Goal: Complete application form: Complete application form

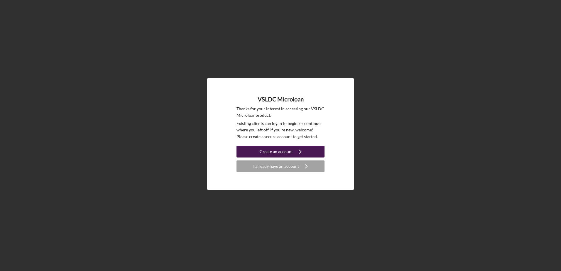
click at [286, 151] on div "Create an account" at bounding box center [275, 152] width 33 height 12
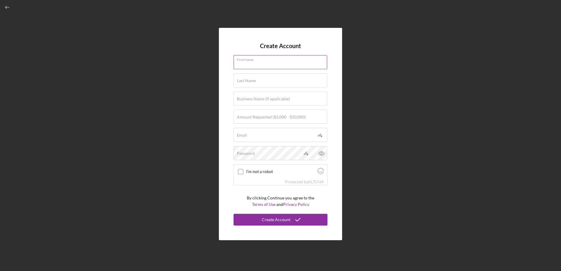
click at [265, 59] on div "First Name" at bounding box center [280, 62] width 94 height 15
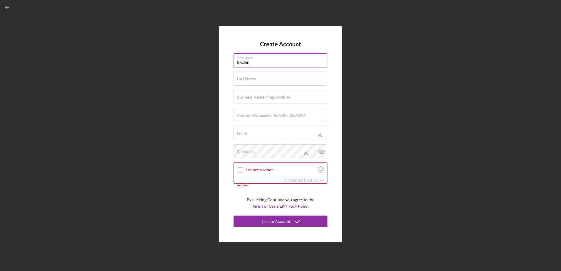
type input "Sachin"
type input "[PERSON_NAME]"
type input "Carbon BioGen LLC"
click at [265, 118] on input "$25,000" at bounding box center [280, 115] width 94 height 14
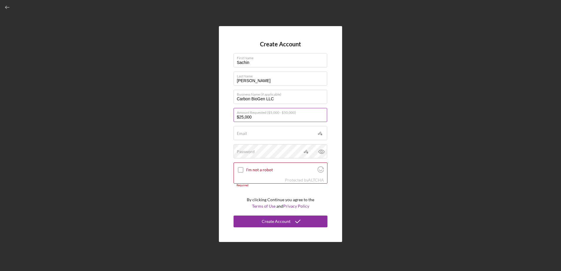
click at [265, 118] on input "$25,000" at bounding box center [280, 115] width 94 height 14
type input "$20,000"
click at [265, 134] on input "Email" at bounding box center [280, 133] width 94 height 14
type input "[EMAIL_ADDRESS][DOMAIN_NAME]"
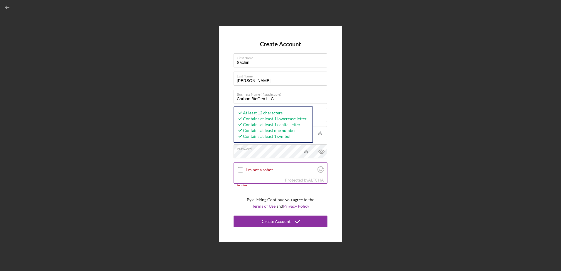
click at [240, 170] on input "I'm not a robot" at bounding box center [240, 169] width 5 height 5
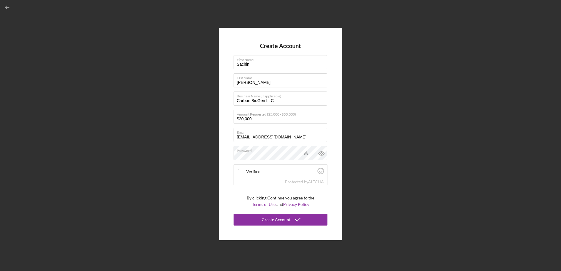
checkbox input "true"
click at [264, 220] on div "Create Account" at bounding box center [276, 220] width 29 height 12
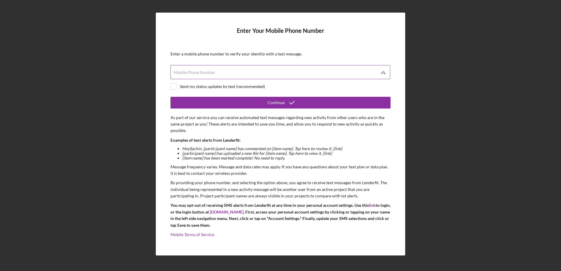
click at [214, 74] on input "Mobile Phone Number" at bounding box center [280, 72] width 220 height 14
type input "[PHONE_NUMBER]"
click at [213, 86] on div "Send my status updates by text (recommended)" at bounding box center [222, 86] width 85 height 5
checkbox input "true"
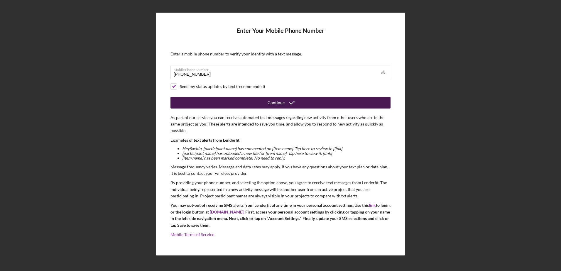
click at [264, 104] on button "Continue" at bounding box center [280, 103] width 220 height 12
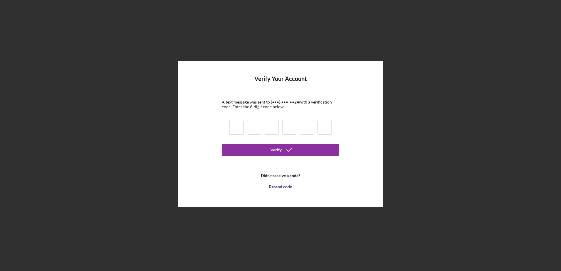
click at [236, 129] on input at bounding box center [236, 127] width 14 height 15
type input "6"
type input "5"
type input "3"
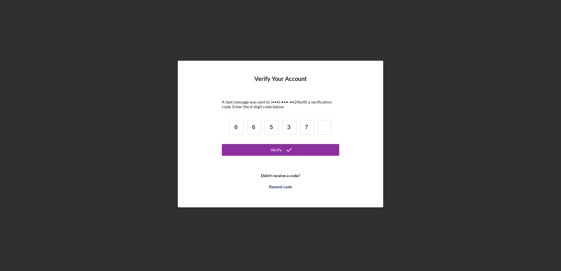
type input "7"
type input "6"
click at [242, 152] on button "Verify" at bounding box center [280, 150] width 117 height 12
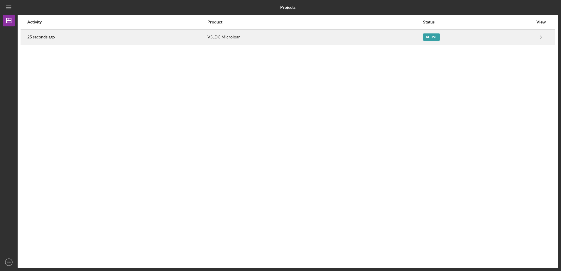
click at [320, 38] on div "VSLDC Microloan" at bounding box center [314, 37] width 215 height 15
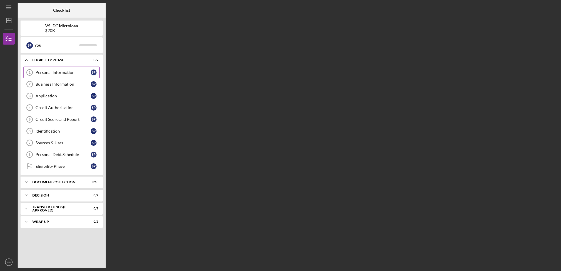
click at [64, 74] on div "Personal Information" at bounding box center [62, 72] width 55 height 5
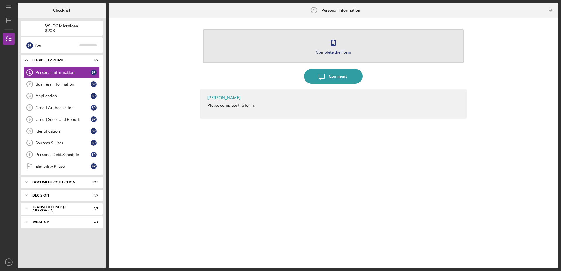
click at [334, 51] on div "Complete the Form" at bounding box center [332, 52] width 35 height 4
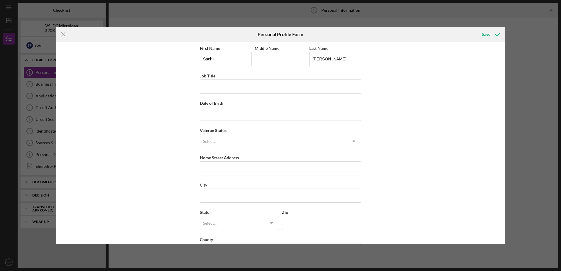
click at [271, 60] on input "Middle Name" at bounding box center [280, 59] width 52 height 14
type input "P"
click at [263, 83] on input "Job Title" at bounding box center [280, 86] width 161 height 14
type input "C"
type input "Founder/CEO/Principal Investigator"
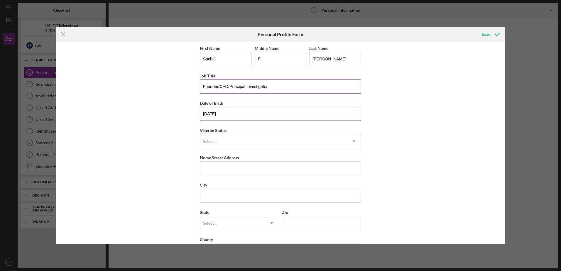
type input "[DATE]"
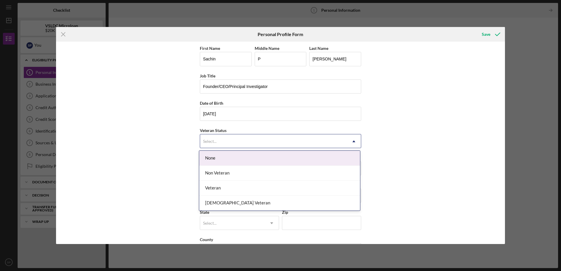
click at [276, 139] on div "Select..." at bounding box center [273, 141] width 147 height 13
click at [277, 138] on div "Select..." at bounding box center [273, 141] width 147 height 13
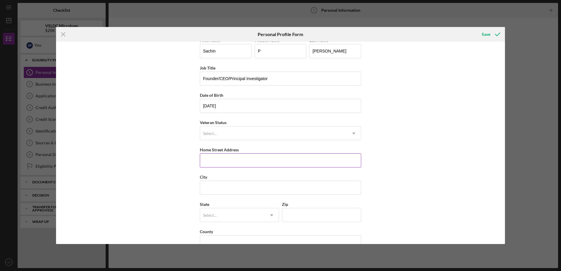
scroll to position [22, 0]
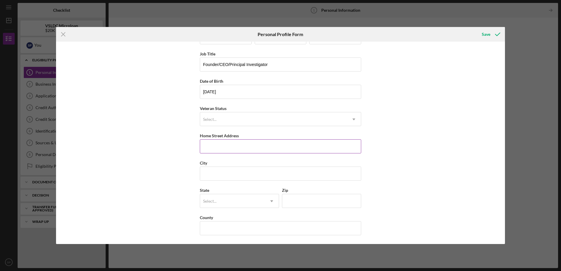
click at [269, 146] on input "Home Street Address" at bounding box center [280, 146] width 161 height 14
type input "[STREET_ADDRESS]"
type input "[GEOGRAPHIC_DATA]"
type input "c"
click at [243, 199] on div "AA" at bounding box center [232, 200] width 65 height 13
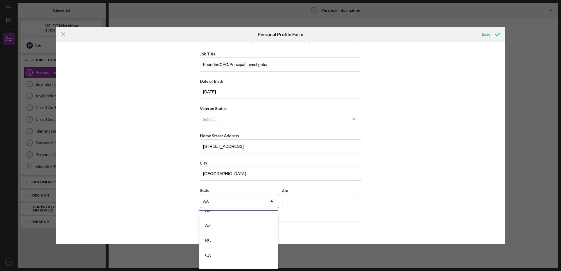
scroll to position [117, 0]
drag, startPoint x: 227, startPoint y: 263, endPoint x: 231, endPoint y: 259, distance: 5.4
click at [228, 263] on div "CA" at bounding box center [238, 265] width 79 height 15
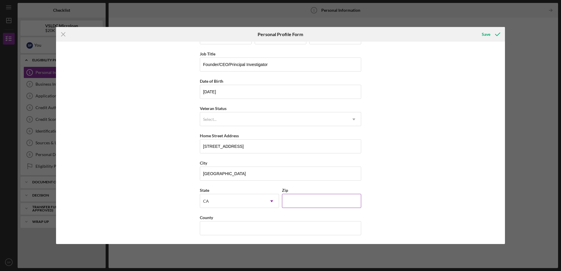
click at [299, 205] on input "Zip" at bounding box center [321, 201] width 79 height 14
type input "90007"
click at [342, 227] on input "County" at bounding box center [280, 228] width 161 height 14
type input "[GEOGRAPHIC_DATA]"
click at [491, 36] on icon "submit" at bounding box center [497, 34] width 15 height 15
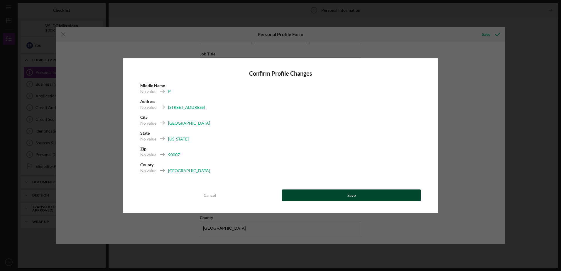
click at [351, 190] on div "Save" at bounding box center [351, 195] width 8 height 12
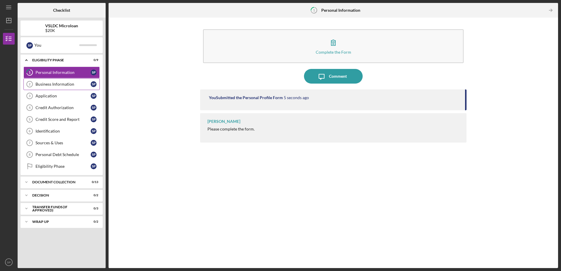
click at [66, 82] on link "Business Information 2 Business Information S P" at bounding box center [61, 84] width 76 height 12
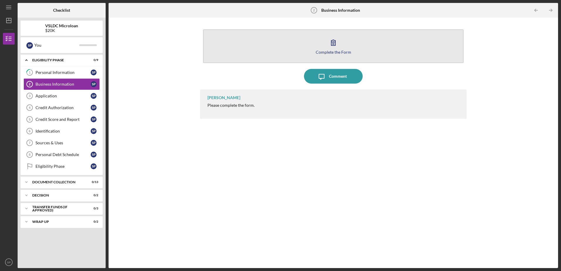
click at [325, 51] on div "Complete the Form" at bounding box center [332, 52] width 35 height 4
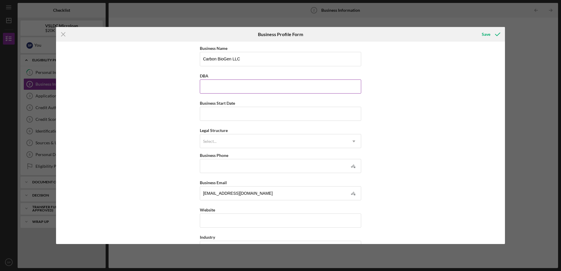
click at [215, 85] on input "DBA" at bounding box center [280, 86] width 161 height 14
click at [222, 116] on input "Business Start Date" at bounding box center [280, 114] width 161 height 14
type input "[DATE]"
click at [228, 142] on div "Select..." at bounding box center [273, 141] width 147 height 13
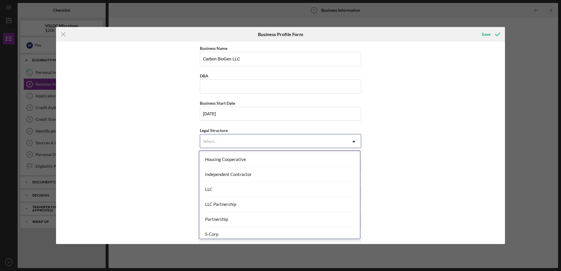
scroll to position [88, 0]
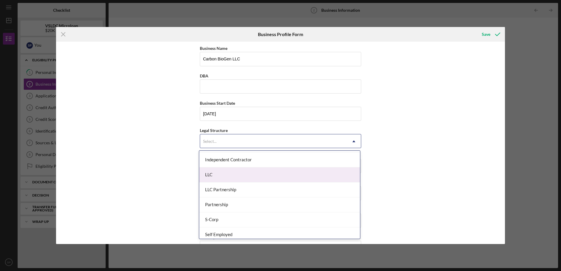
click at [235, 176] on div "LLC" at bounding box center [279, 174] width 161 height 15
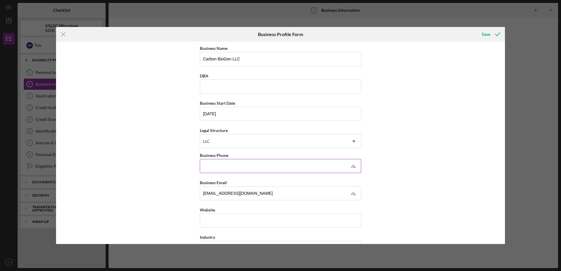
click at [231, 165] on input "Business Phone" at bounding box center [280, 166] width 161 height 14
type input "[PHONE_NUMBER]"
click at [409, 173] on div "Business Name Carbon BioGen LLC DBA Business Start Date [DATE] Legal Structure …" at bounding box center [280, 143] width 449 height 202
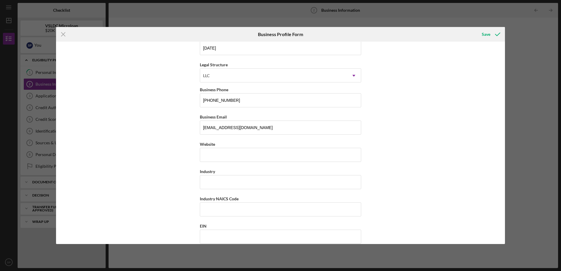
scroll to position [117, 0]
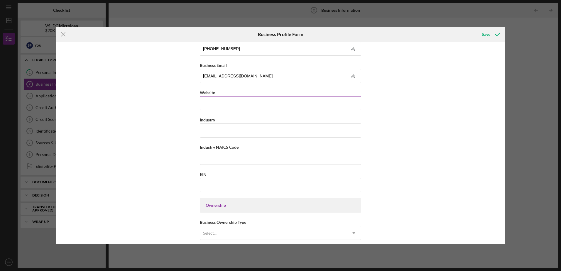
click at [272, 101] on input "Website" at bounding box center [280, 103] width 161 height 14
type input "[DOMAIN_NAME]"
type input "B"
type input "D"
type input "Biotechnology, Medical Devices"
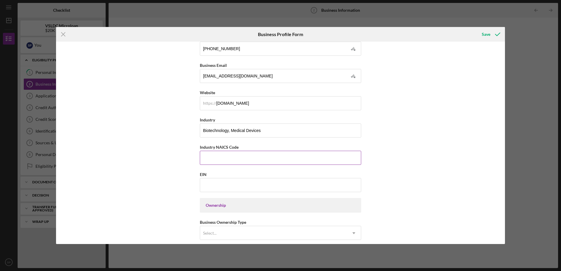
click at [273, 159] on input "Industry NAICS Code" at bounding box center [280, 158] width 161 height 14
paste input "541715"
click at [250, 158] on input "541715" at bounding box center [280, 158] width 161 height 14
type input "541715"
click at [214, 181] on input "EIN" at bounding box center [280, 185] width 161 height 14
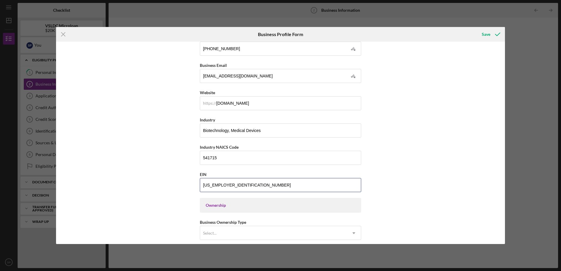
type input "[US_EMPLOYER_IDENTIFICATION_NUMBER]"
click at [343, 203] on div "Ownership" at bounding box center [281, 205] width 150 height 5
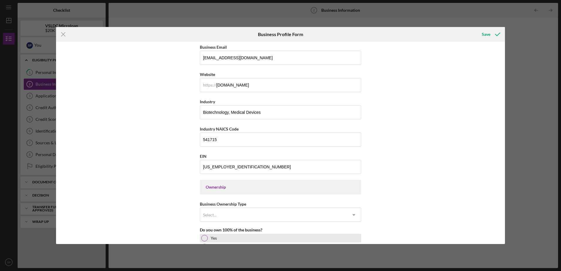
scroll to position [176, 0]
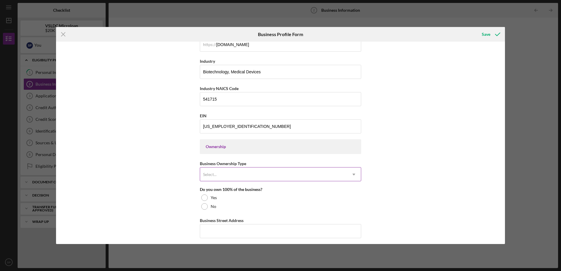
click at [305, 176] on div "Select..." at bounding box center [273, 174] width 147 height 13
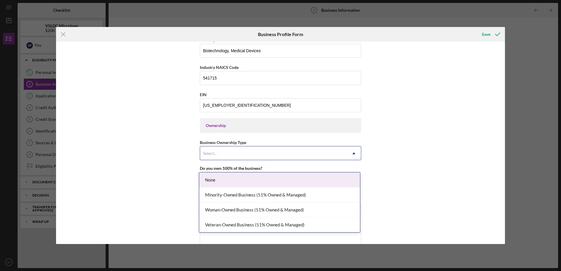
scroll to position [235, 0]
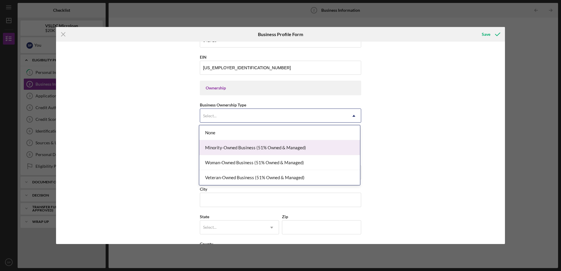
click at [297, 149] on div "Minority-Owned Business (51% Owned & Managed)" at bounding box center [279, 147] width 161 height 15
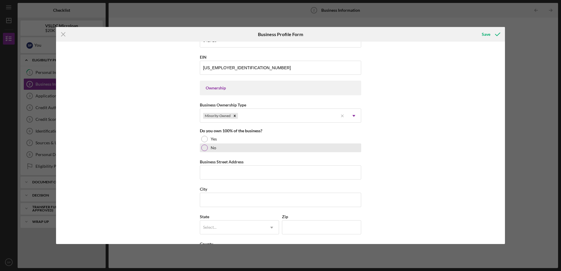
click at [204, 148] on div at bounding box center [204, 148] width 6 height 6
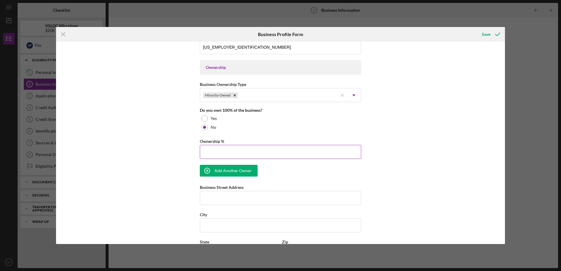
scroll to position [264, 0]
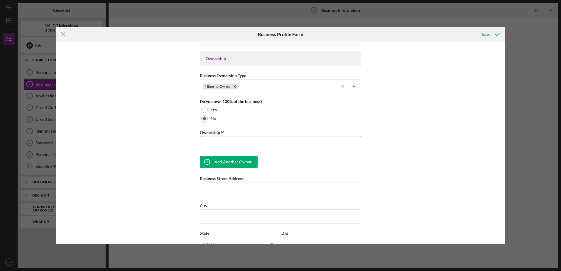
click at [216, 142] on input "Ownership %" at bounding box center [280, 143] width 161 height 14
type input "70.00%"
click at [405, 155] on div "Business Name Carbon BioGen LLC DBA Business Start Date [DATE] Legal Structure …" at bounding box center [280, 143] width 449 height 202
click at [238, 158] on div "Add Another Owner" at bounding box center [232, 162] width 37 height 12
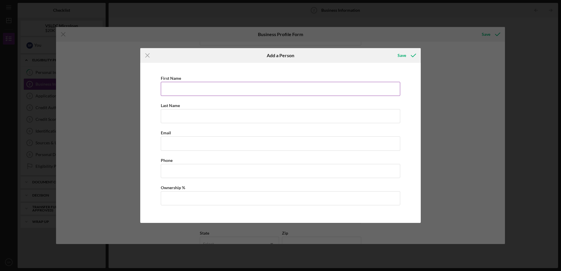
click at [204, 87] on input "First Name" at bounding box center [280, 89] width 239 height 14
type input "[PERSON_NAME]"
type input "a"
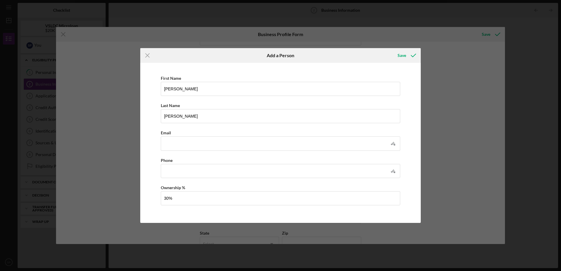
type input "30.00%"
click at [473, 138] on div "Icon/Menu Close Add a Person Save First Name [PERSON_NAME] Last Name [PERSON_NA…" at bounding box center [280, 135] width 561 height 271
click at [407, 55] on icon "button" at bounding box center [413, 55] width 15 height 15
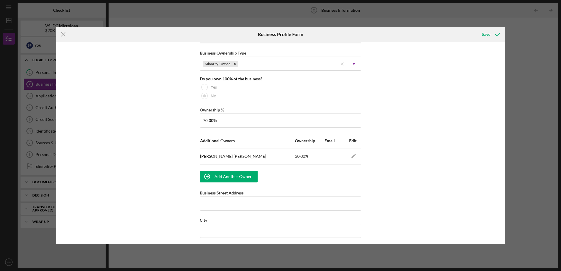
scroll to position [323, 0]
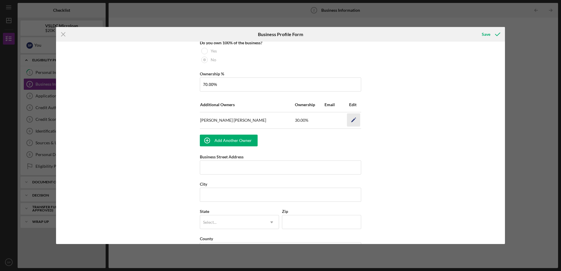
click at [354, 121] on icon "Icon/Edit" at bounding box center [353, 119] width 13 height 13
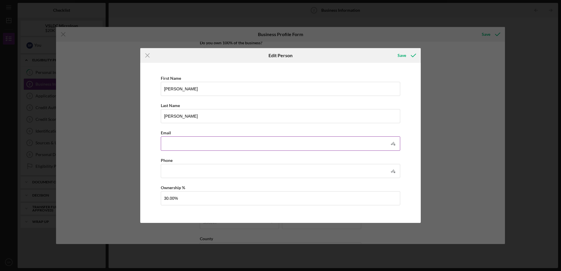
scroll to position [0, 0]
click at [199, 141] on input "Business Email" at bounding box center [280, 143] width 239 height 14
drag, startPoint x: 197, startPoint y: 167, endPoint x: 186, endPoint y: 168, distance: 10.9
click at [197, 168] on input "Business Phone" at bounding box center [280, 171] width 239 height 14
click at [200, 141] on input "Business Email" at bounding box center [280, 143] width 239 height 14
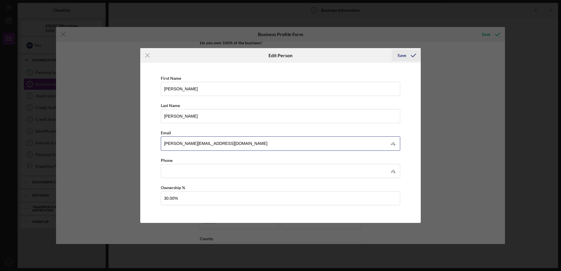
type input "[PERSON_NAME][EMAIL_ADDRESS][DOMAIN_NAME]"
click at [399, 55] on div "Save" at bounding box center [401, 56] width 9 height 12
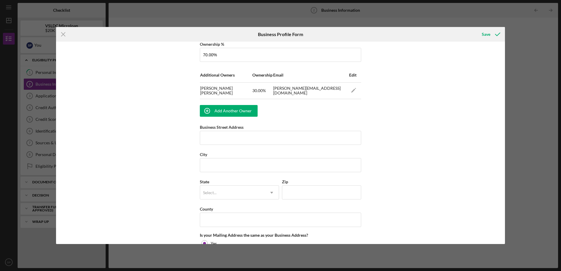
scroll to position [410, 0]
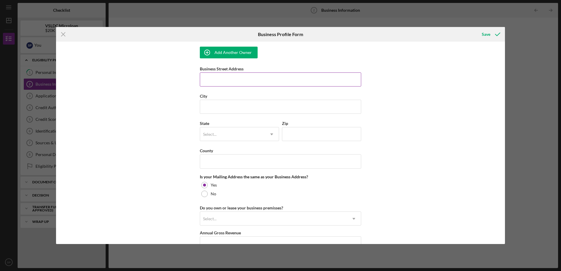
click at [272, 78] on input "Business Street Address" at bounding box center [280, 79] width 161 height 14
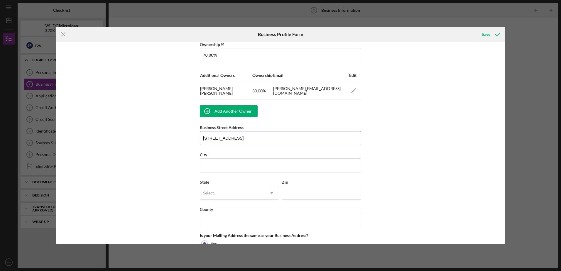
type input "[STREET_ADDRESS]"
type input "[GEOGRAPHIC_DATA]"
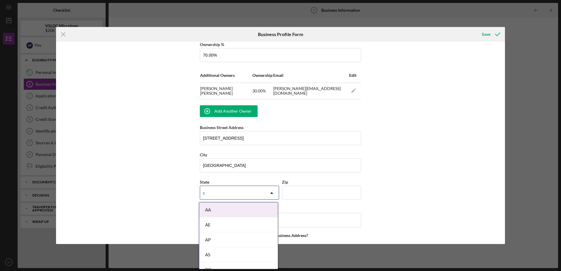
type input "ca"
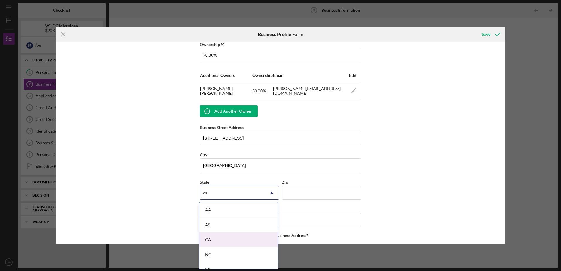
click at [243, 240] on div "CA" at bounding box center [238, 239] width 79 height 15
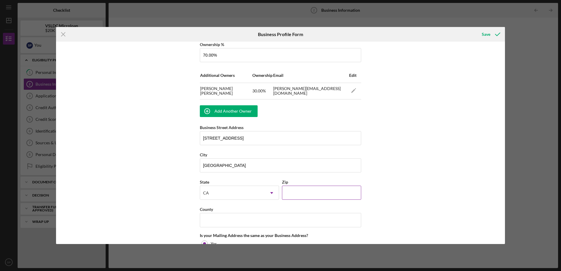
click at [291, 198] on input "Zip" at bounding box center [321, 193] width 79 height 14
type input "90007"
click at [284, 219] on input "County" at bounding box center [280, 220] width 161 height 14
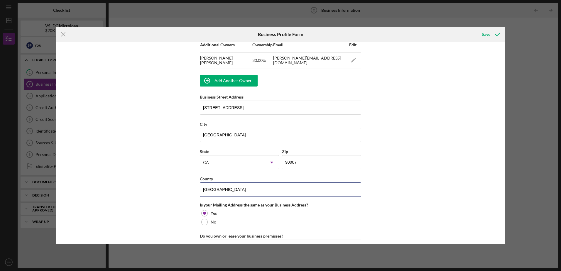
scroll to position [469, 0]
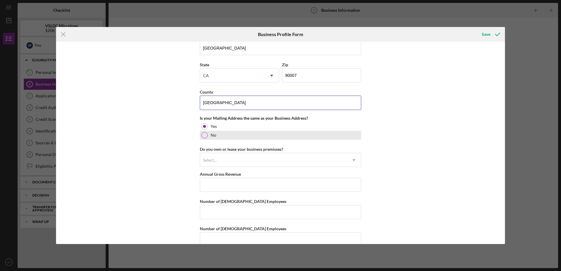
type input "[GEOGRAPHIC_DATA]"
click at [212, 135] on label "No" at bounding box center [214, 135] width 6 height 5
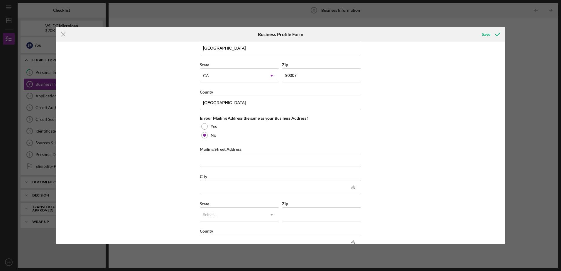
scroll to position [0, 0]
click at [203, 125] on div at bounding box center [204, 126] width 6 height 6
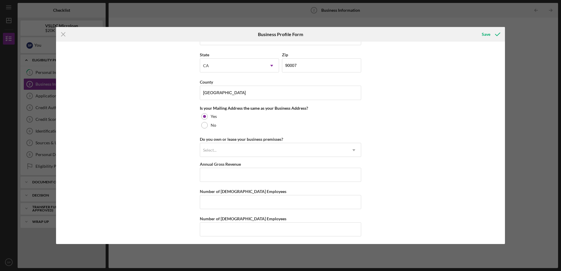
scroll to position [480, 0]
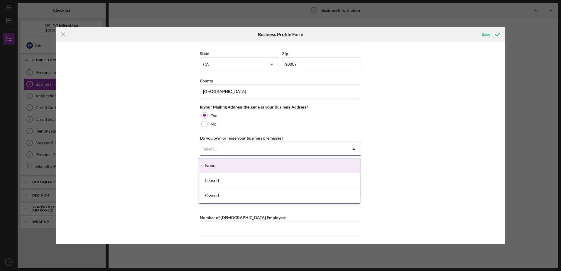
click at [257, 150] on div "Select..." at bounding box center [273, 148] width 147 height 13
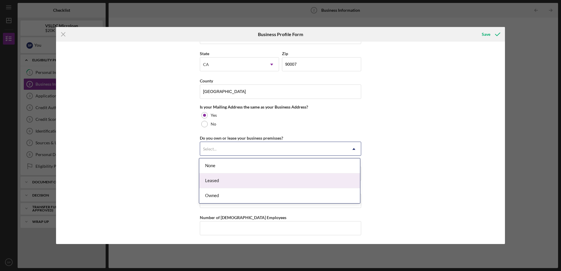
click at [241, 178] on div "Leased" at bounding box center [279, 180] width 161 height 15
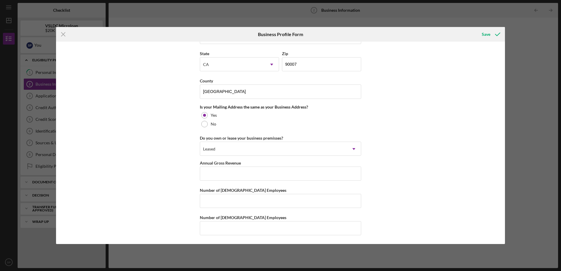
click at [427, 162] on div "Business Name Carbon BioGen LLC DBA Business Start Date [DATE] Legal Structure …" at bounding box center [280, 143] width 449 height 202
click at [291, 172] on input "Annual Gross Revenue" at bounding box center [280, 174] width 161 height 14
type input "$46,000"
click at [397, 179] on div "Business Name Carbon BioGen LLC DBA Business Start Date [DATE] Legal Structure …" at bounding box center [280, 143] width 449 height 202
click at [300, 195] on input "Number of [DEMOGRAPHIC_DATA] Employees" at bounding box center [280, 201] width 161 height 14
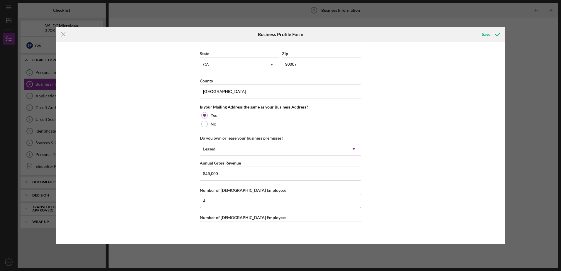
type input "4"
click at [385, 192] on div "Business Name Carbon BioGen LLC DBA Business Start Date [DATE] Legal Structure …" at bounding box center [280, 143] width 449 height 202
click at [494, 34] on icon "submit" at bounding box center [497, 34] width 15 height 15
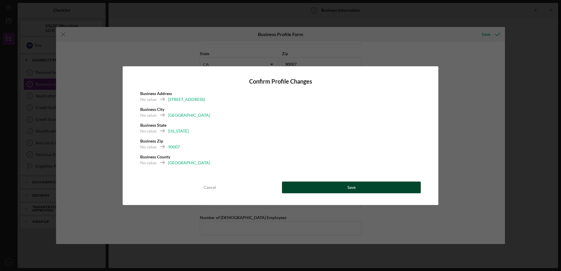
click at [334, 188] on button "Save" at bounding box center [351, 187] width 139 height 12
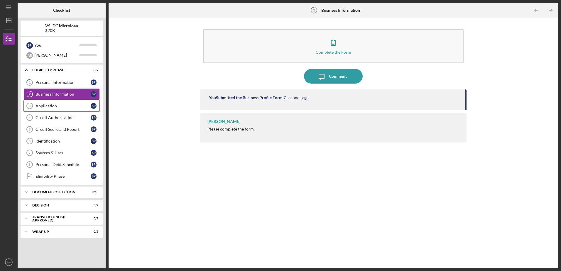
click at [63, 108] on link "Application 3 Application S P" at bounding box center [61, 106] width 76 height 12
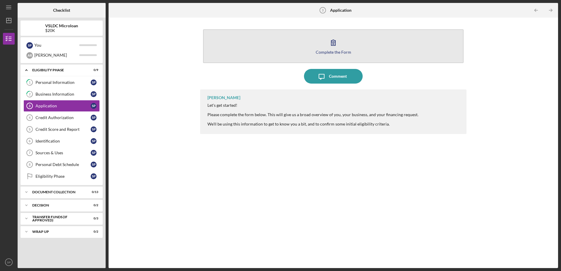
click at [340, 50] on div "Complete the Form" at bounding box center [332, 52] width 35 height 4
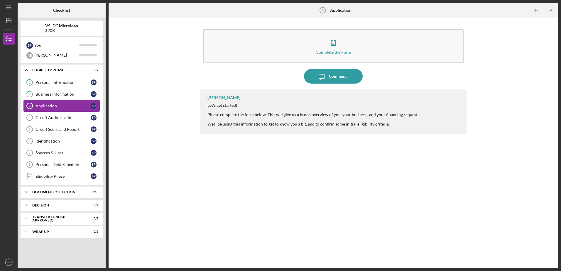
click at [59, 108] on div "Application" at bounding box center [62, 105] width 55 height 5
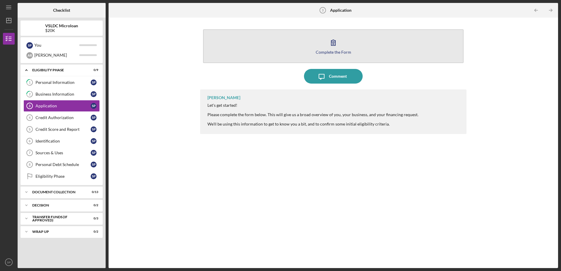
click at [337, 45] on icon "button" at bounding box center [333, 42] width 15 height 15
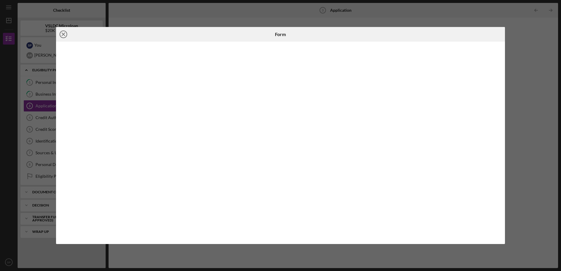
click at [61, 34] on icon "Icon/Close" at bounding box center [63, 34] width 15 height 15
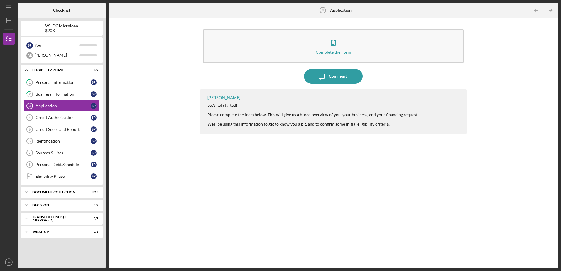
click at [227, 120] on div "Let's get started! Please complete the form below. This will give us a broad ov…" at bounding box center [312, 114] width 211 height 23
click at [55, 106] on div "Application" at bounding box center [62, 105] width 55 height 5
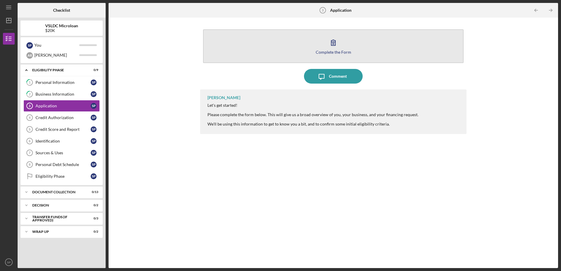
click at [342, 49] on button "Complete the Form Form" at bounding box center [333, 46] width 260 height 34
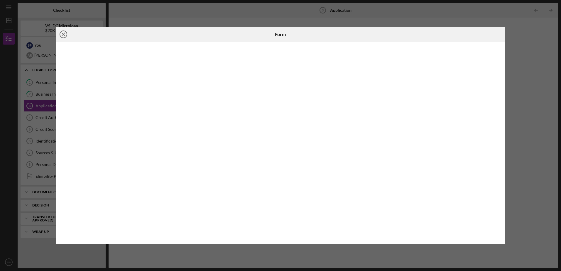
click at [65, 35] on icon "Icon/Close" at bounding box center [63, 34] width 15 height 15
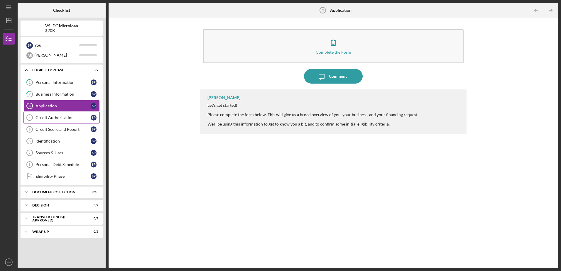
click at [62, 120] on div "Credit Authorization" at bounding box center [62, 117] width 55 height 5
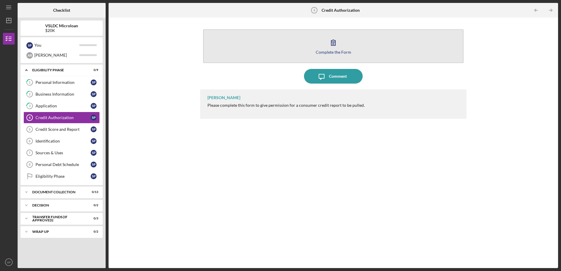
click at [334, 50] on div "Complete the Form" at bounding box center [332, 52] width 35 height 4
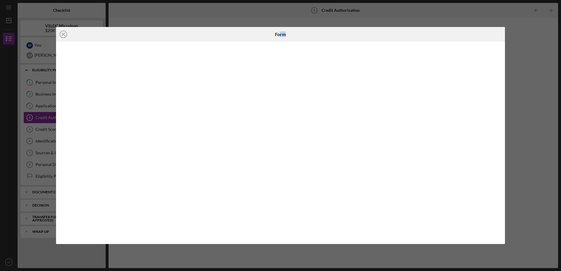
drag, startPoint x: 279, startPoint y: 32, endPoint x: 350, endPoint y: 30, distance: 70.4
click at [350, 30] on div "Form" at bounding box center [281, 34] width 150 height 15
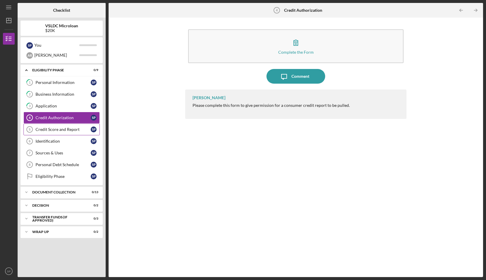
click at [60, 130] on div "Credit Score and Report" at bounding box center [62, 129] width 55 height 5
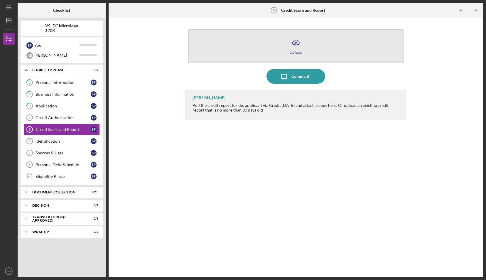
click at [298, 44] on icon "Icon/Upload" at bounding box center [295, 42] width 15 height 15
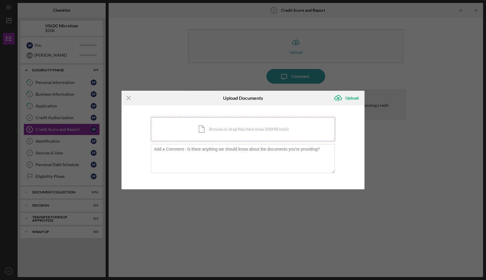
click at [218, 131] on div "Icon/Document Browse or drag files here (max 100MB total) Tap to choose files o…" at bounding box center [243, 129] width 184 height 24
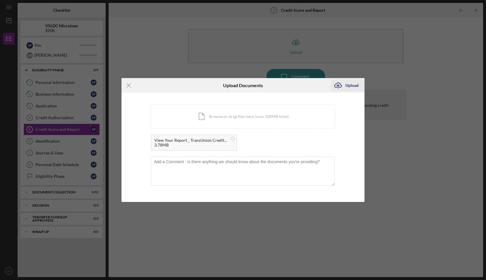
click at [354, 84] on div "Upload" at bounding box center [351, 85] width 13 height 12
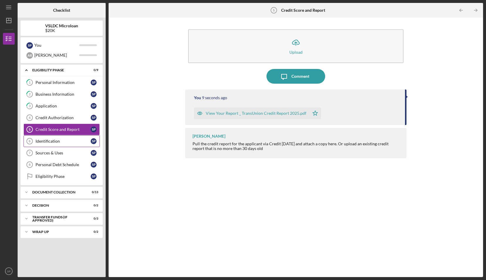
click at [60, 142] on link "Identification 6 Identification S P" at bounding box center [61, 141] width 76 height 12
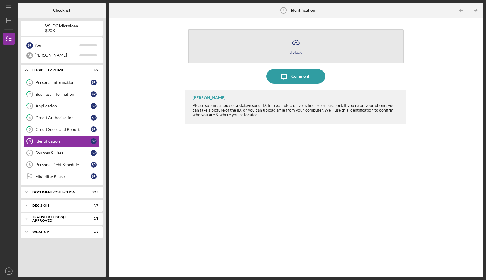
click at [296, 44] on line "button" at bounding box center [296, 44] width 0 height 4
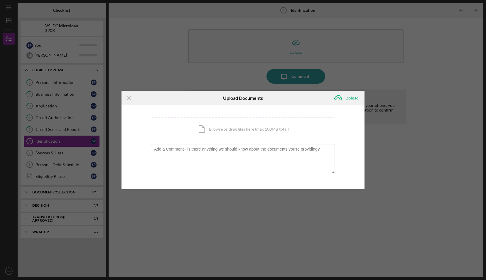
click at [234, 130] on div "Icon/Document Browse or drag files here (max 100MB total) Tap to choose files o…" at bounding box center [243, 129] width 184 height 24
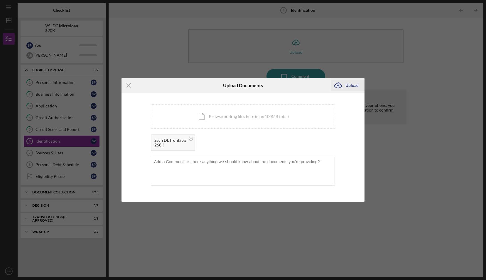
click at [351, 87] on div "Upload" at bounding box center [351, 85] width 13 height 12
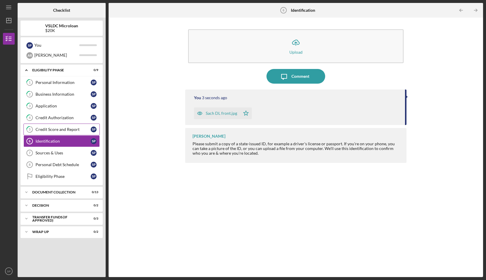
click at [59, 125] on link "5 Credit Score and Report S P" at bounding box center [61, 129] width 76 height 12
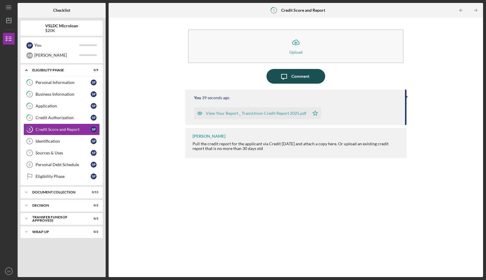
click at [280, 76] on icon "Icon/Message" at bounding box center [283, 76] width 15 height 15
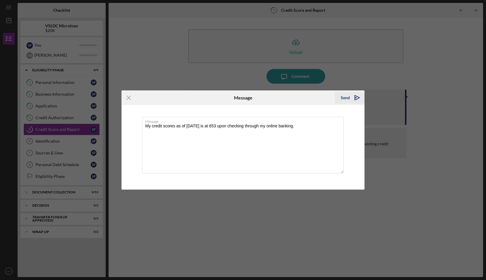
type textarea "My credit scores as of [DATE] is at 653 upon checking through my online banking."
click at [355, 99] on icon "Icon/icon-invite-send" at bounding box center [356, 97] width 15 height 15
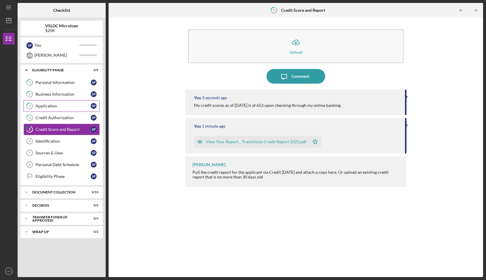
click at [72, 102] on link "3 Application S P" at bounding box center [61, 106] width 76 height 12
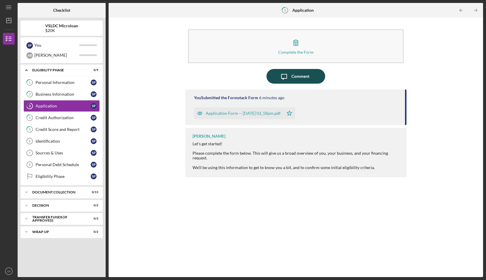
click at [291, 77] on div "Comment" at bounding box center [300, 76] width 18 height 15
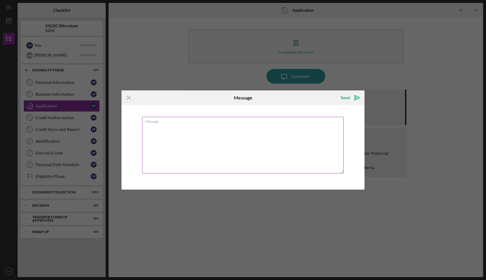
click at [248, 128] on textarea "Message" at bounding box center [242, 145] width 201 height 57
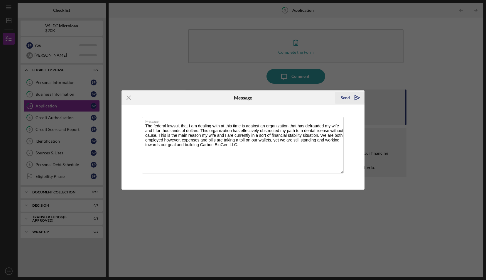
type textarea "The federal lawsuit that I am dealing with at this time is against an organizat…"
click at [353, 96] on icon "Icon/icon-invite-send" at bounding box center [356, 97] width 15 height 15
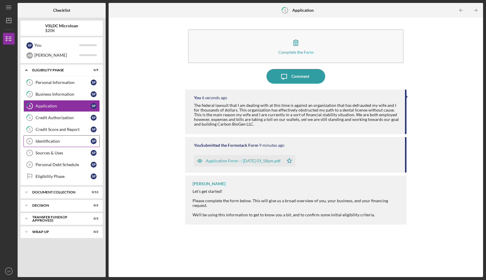
click at [63, 140] on div "Identification" at bounding box center [62, 141] width 55 height 5
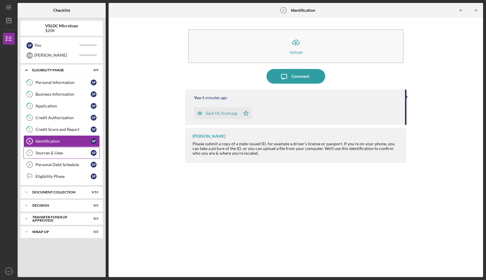
click at [72, 153] on div "Sources & Uses" at bounding box center [62, 152] width 55 height 5
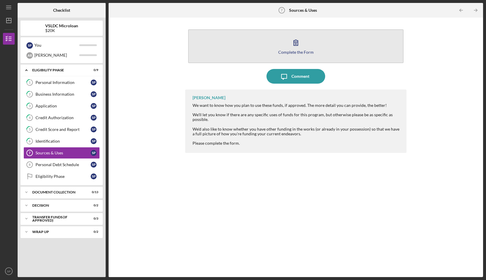
click at [288, 46] on button "Complete the Form Form" at bounding box center [295, 46] width 215 height 34
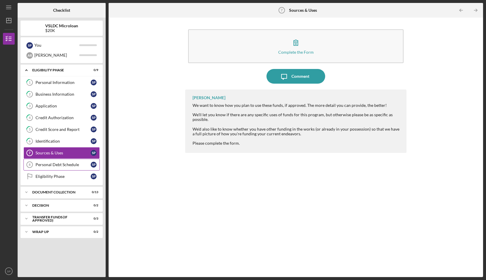
click at [69, 164] on div "Personal Debt Schedule" at bounding box center [62, 164] width 55 height 5
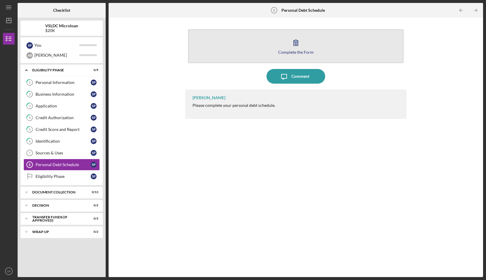
click at [293, 50] on div "Complete the Form" at bounding box center [295, 52] width 35 height 4
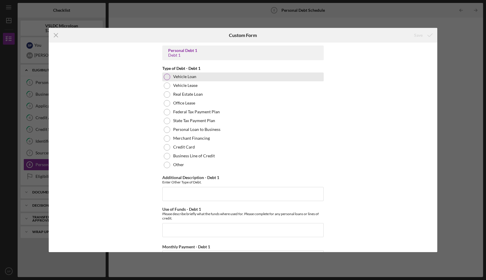
click at [166, 77] on div at bounding box center [167, 77] width 6 height 6
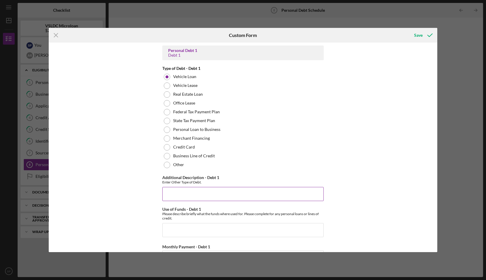
click at [181, 194] on input "Additional Description - Debt 1" at bounding box center [242, 194] width 161 height 14
type input "Auto Loan"
type input "C"
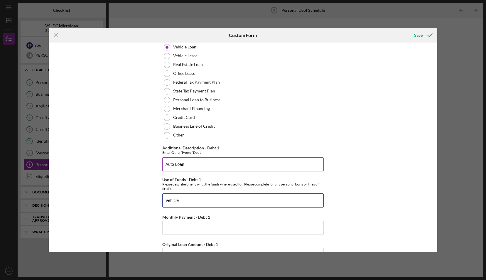
scroll to position [59, 0]
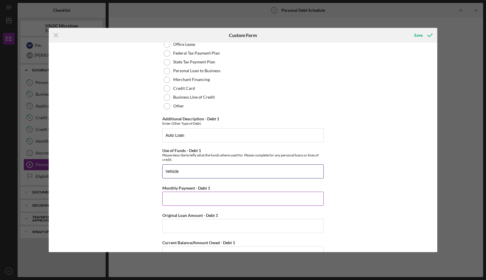
type input "Vehicle"
click at [251, 201] on input "Monthly Payment - Debt 1" at bounding box center [242, 198] width 161 height 14
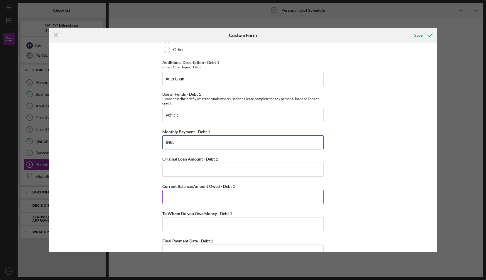
scroll to position [117, 0]
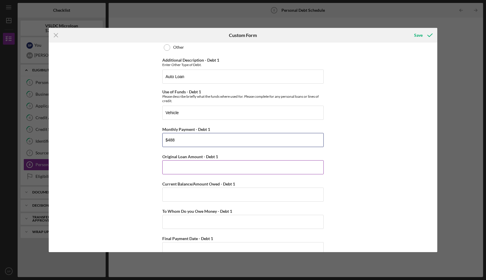
type input "$488"
click at [231, 169] on input "Original Loan Amount - Debt 1" at bounding box center [242, 167] width 161 height 14
click at [237, 189] on input "Current Balance/Amount Owed - Debt 1" at bounding box center [242, 194] width 161 height 14
click at [230, 168] on input "$30,398.92" at bounding box center [242, 167] width 161 height 14
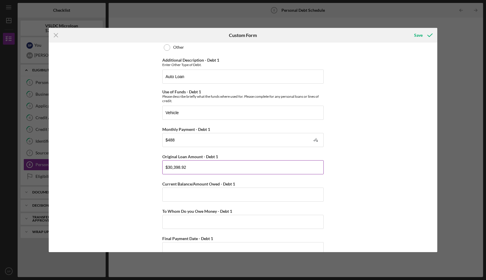
click at [230, 168] on input "$30,398.92" at bounding box center [242, 167] width 161 height 14
type input "$26,696.05"
click at [228, 189] on input "Current Balance/Amount Owed - Debt 1" at bounding box center [242, 194] width 161 height 14
click at [227, 190] on input "Current Balance/Amount Owed - Debt 1" at bounding box center [242, 194] width 161 height 14
type input "$6,209.15"
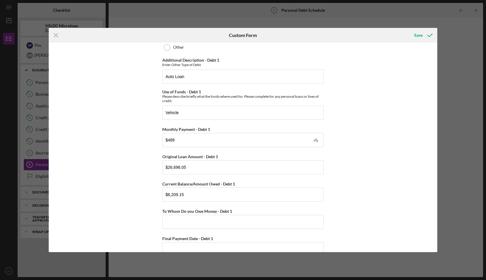
click at [408, 206] on div "Personal Debt 1 Debt 1 Type of Debt - Debt 1 Vehicle Loan Vehicle Lease Real Es…" at bounding box center [243, 147] width 388 height 209
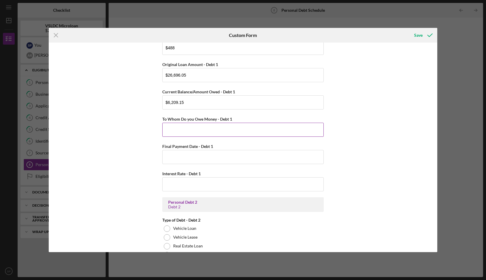
scroll to position [205, 0]
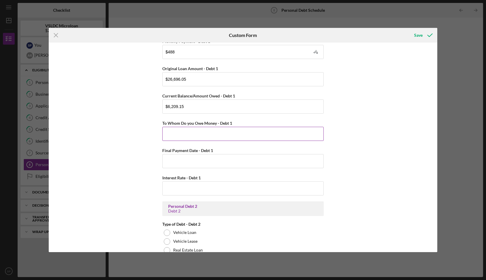
click at [227, 133] on input "To Whom Do you Owe Money - Debt 1" at bounding box center [242, 134] width 161 height 14
type input "MBFS"
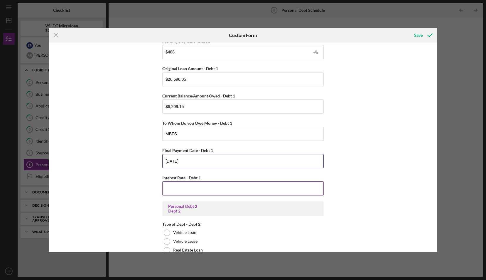
type input "[DATE]"
click at [224, 189] on input "Interest Rate - Debt 1" at bounding box center [242, 188] width 161 height 14
type input "2.99000%"
click at [376, 196] on div "Personal Debt 1 Debt 1 Type of Debt - Debt 1 Vehicle Loan Vehicle Lease Real Es…" at bounding box center [243, 147] width 388 height 209
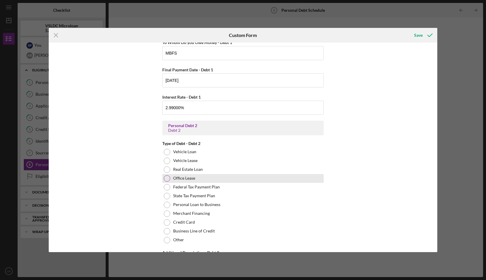
scroll to position [293, 0]
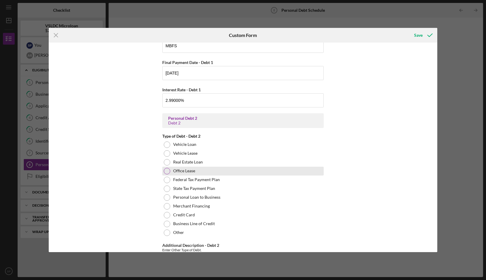
click at [165, 172] on div at bounding box center [167, 171] width 6 height 6
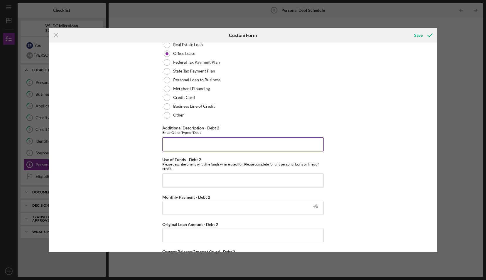
scroll to position [0, 0]
click at [180, 144] on input "Additional Description - Debt 2" at bounding box center [242, 144] width 161 height 14
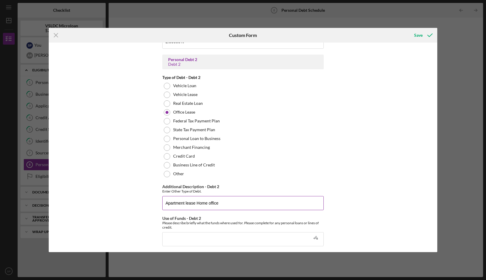
type input "Apartment lease Home office"
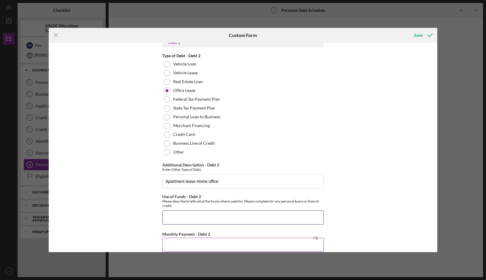
scroll to position [410, 0]
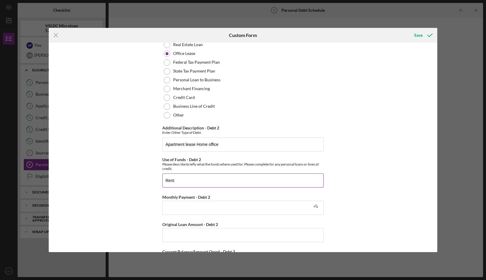
type input "Rent"
type input "$2,780"
click at [390, 203] on div "Personal Debt 1 Debt 1 Type of Debt - Debt 1 Vehicle Loan Vehicle Lease Real Es…" at bounding box center [243, 147] width 388 height 209
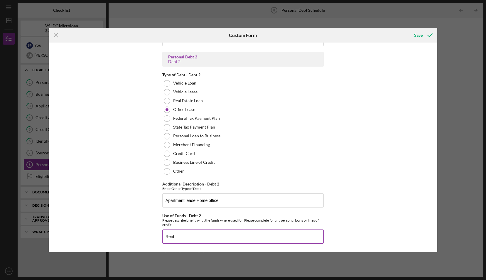
scroll to position [352, 0]
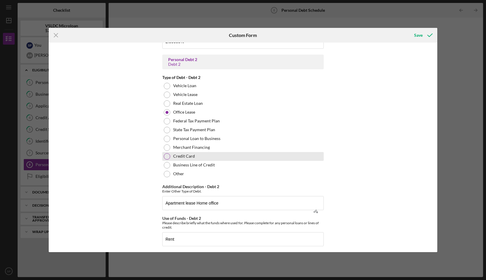
click at [219, 152] on div "Credit Card" at bounding box center [242, 156] width 161 height 9
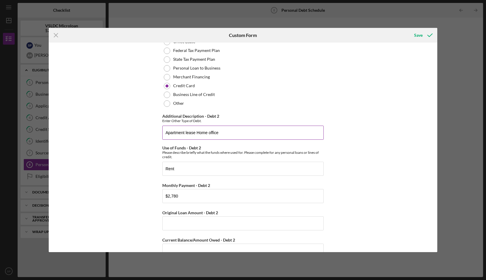
scroll to position [410, 0]
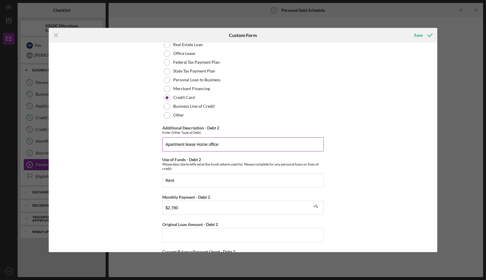
click at [228, 142] on input "Apartment lease Home office" at bounding box center [242, 144] width 161 height 14
type input "Personal and Business Credit Cards"
type input "Business expenses"
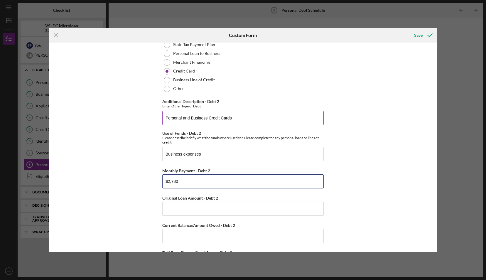
scroll to position [498, 0]
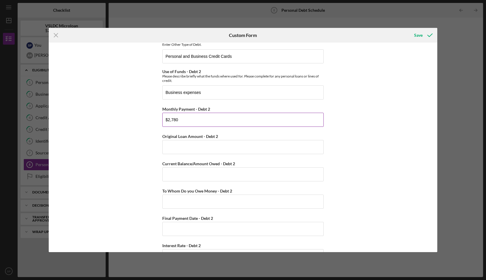
click at [211, 118] on input "$2,780" at bounding box center [242, 120] width 161 height 14
type input "$1,500"
click at [228, 142] on input "Original Loan Amount - Debt 2" at bounding box center [242, 147] width 161 height 14
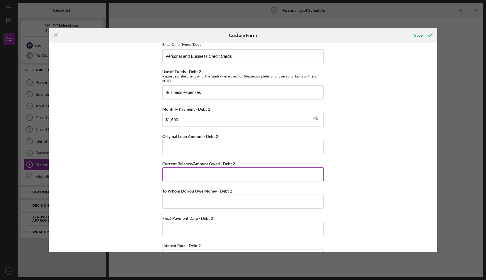
click at [225, 170] on input "Current Balance/Amount Owed - Debt 2" at bounding box center [242, 174] width 161 height 14
type input "$32,000"
click at [368, 193] on div "Personal Debt 1 Debt 1 Type of Debt - Debt 1 Vehicle Loan Vehicle Lease Real Es…" at bounding box center [243, 147] width 388 height 209
click at [226, 199] on input "To Whom Do you Owe Money - Debt 2" at bounding box center [242, 201] width 161 height 14
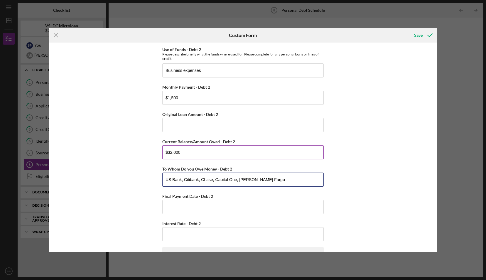
scroll to position [528, 0]
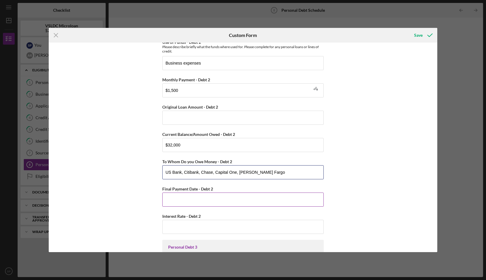
type input "US Bank, Citibank, Chase, Capital One, [PERSON_NAME] Fargo"
click at [278, 199] on input "Final Payment Date - Debt 2" at bounding box center [242, 199] width 161 height 14
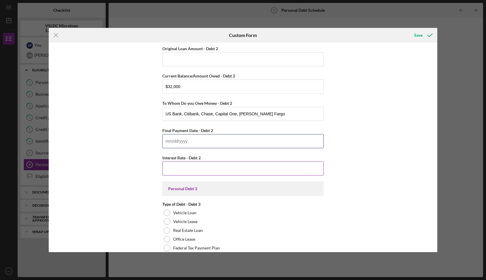
scroll to position [586, 0]
click at [242, 158] on div "Interest Rate - Debt 2" at bounding box center [242, 157] width 161 height 7
click at [240, 165] on input "Interest Rate - Debt 2" at bounding box center [242, 168] width 161 height 14
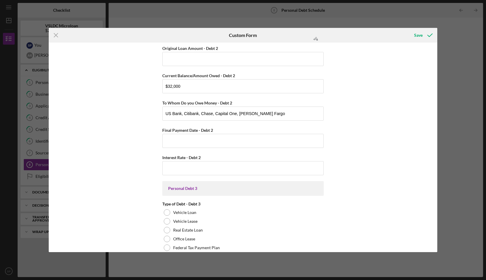
click at [361, 195] on div "Personal Debt 1 Debt 1 Type of Debt - Debt 1 Vehicle Loan Vehicle Lease Real Es…" at bounding box center [243, 147] width 388 height 209
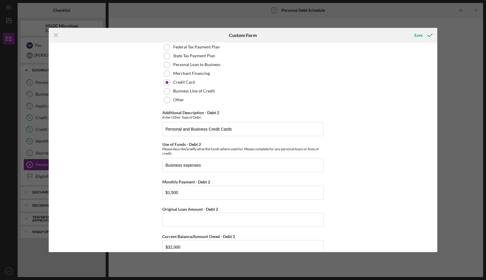
scroll to position [509, 0]
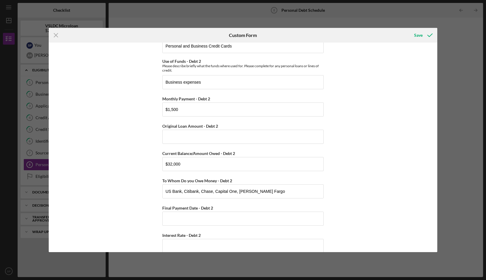
click at [363, 158] on div "Personal Debt 1 Debt 1 Type of Debt - Debt 1 Vehicle Loan Vehicle Lease Real Es…" at bounding box center [243, 147] width 388 height 209
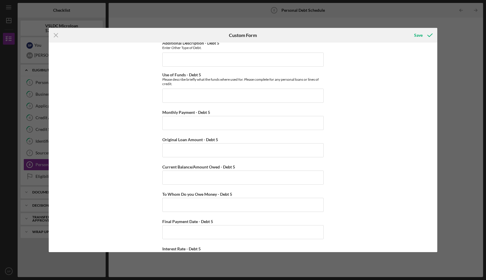
scroll to position [1593, 0]
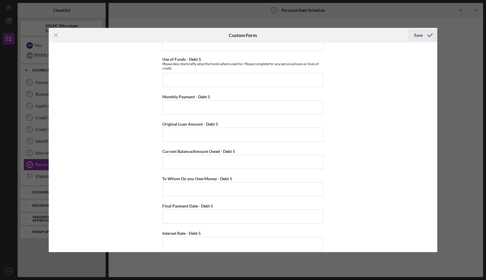
click at [418, 37] on div "Save" at bounding box center [418, 35] width 9 height 12
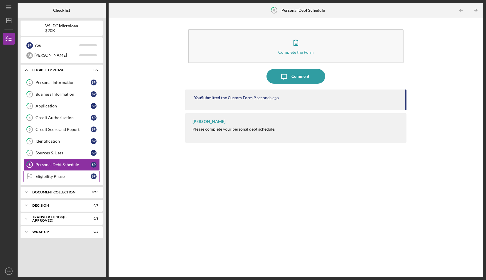
click at [53, 175] on div "Eligibility Phase" at bounding box center [62, 176] width 55 height 5
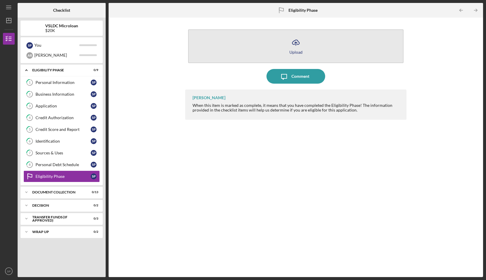
click at [294, 47] on icon "Icon/Upload" at bounding box center [295, 42] width 15 height 15
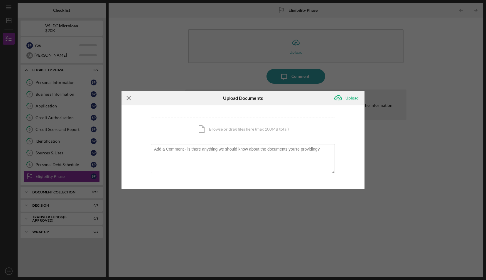
click at [129, 99] on icon "Icon/Menu Close" at bounding box center [128, 98] width 15 height 15
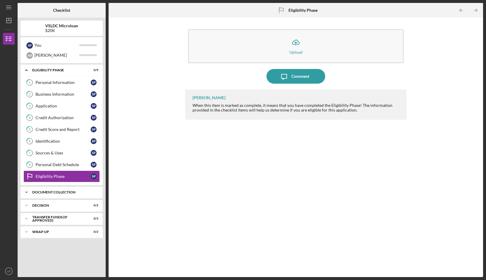
click at [67, 190] on div "Document Collection" at bounding box center [63, 192] width 63 height 4
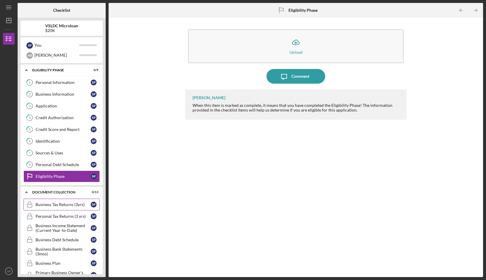
click at [69, 203] on div "Business Tax Returns (3yrs)" at bounding box center [62, 204] width 55 height 5
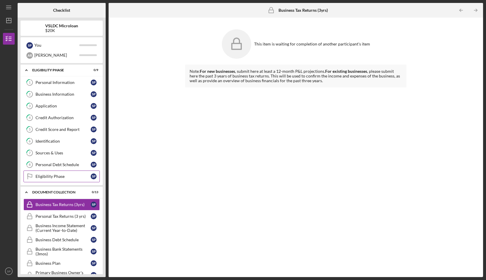
click at [60, 174] on div "Eligibility Phase" at bounding box center [62, 176] width 55 height 5
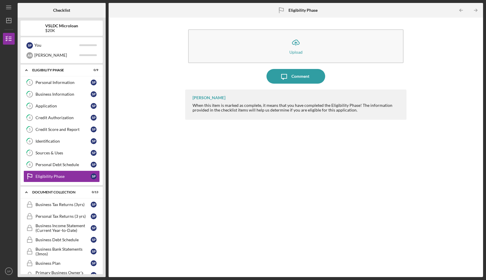
click at [159, 155] on div "Icon/Upload Upload Icon/Message Comment [PERSON_NAME] When this item is marked …" at bounding box center [295, 147] width 368 height 253
click at [76, 79] on link "1 Personal Information S P" at bounding box center [61, 83] width 76 height 12
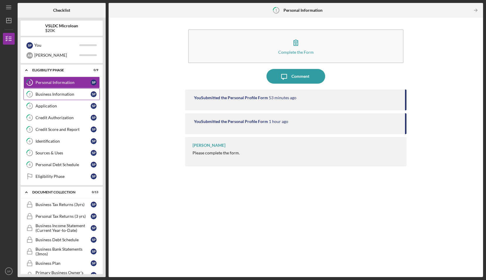
click at [66, 98] on link "2 Business Information S P" at bounding box center [61, 94] width 76 height 12
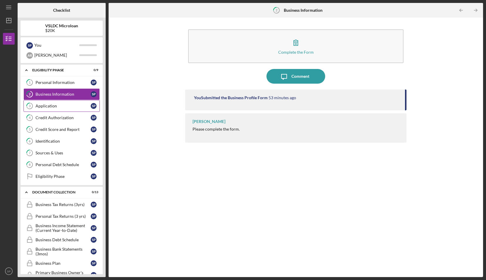
click at [65, 107] on div "Application" at bounding box center [62, 105] width 55 height 5
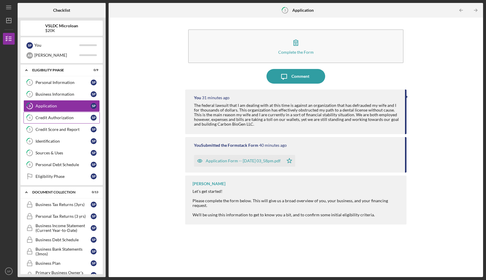
click at [66, 118] on div "Credit Authorization" at bounding box center [62, 117] width 55 height 5
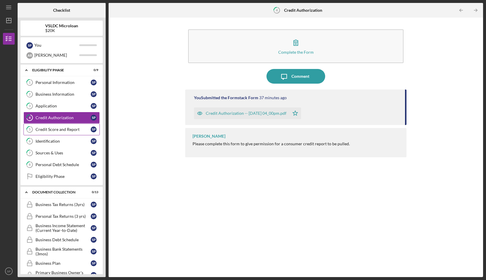
click at [66, 130] on div "Credit Score and Report" at bounding box center [62, 129] width 55 height 5
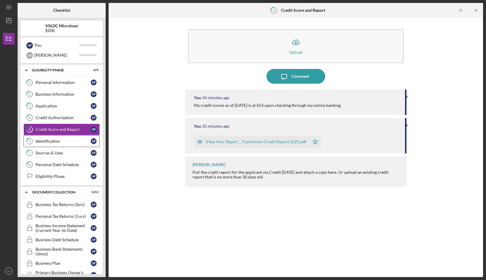
click at [66, 139] on div "Identification" at bounding box center [62, 141] width 55 height 5
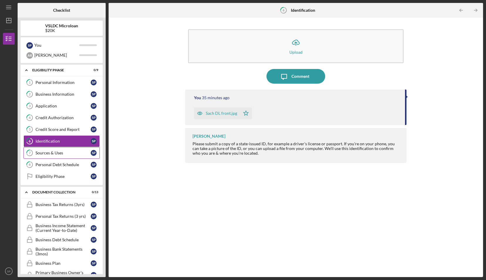
click at [67, 153] on div "Sources & Uses" at bounding box center [62, 152] width 55 height 5
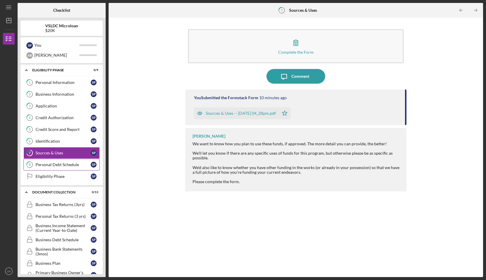
click at [69, 162] on div "Personal Debt Schedule" at bounding box center [62, 164] width 55 height 5
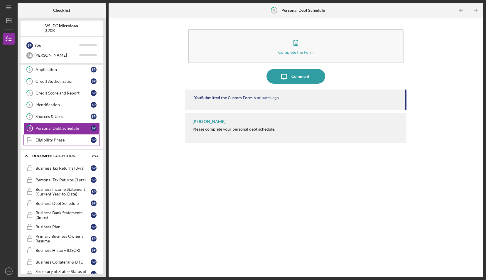
scroll to position [88, 0]
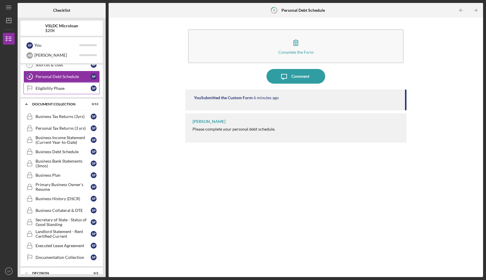
click at [81, 91] on link "Eligibility Phase Eligibility Phase S P" at bounding box center [61, 88] width 76 height 12
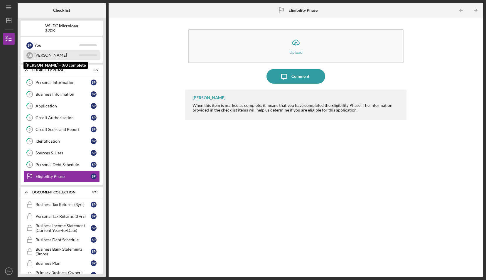
click at [69, 54] on div "[PERSON_NAME]" at bounding box center [56, 55] width 45 height 10
click at [88, 58] on div "A R [PERSON_NAME]" at bounding box center [61, 55] width 76 height 10
click at [131, 59] on div "Icon/Upload Upload Icon/Message Comment [PERSON_NAME] When this item is marked …" at bounding box center [295, 147] width 368 height 253
click at [93, 52] on div "A R [PERSON_NAME]" at bounding box center [61, 55] width 76 height 10
click at [66, 85] on link "1 Personal Information S P" at bounding box center [61, 83] width 76 height 12
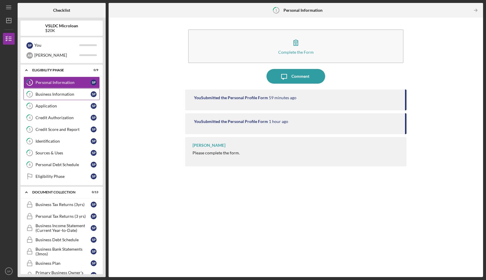
click at [79, 97] on link "2 Business Information S P" at bounding box center [61, 94] width 76 height 12
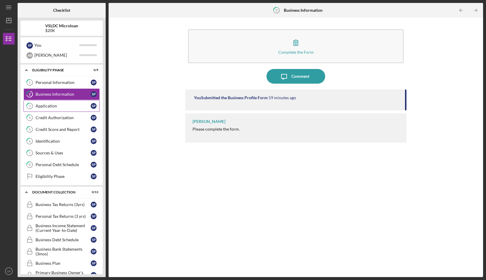
click at [78, 110] on link "3 Application S P" at bounding box center [61, 106] width 76 height 12
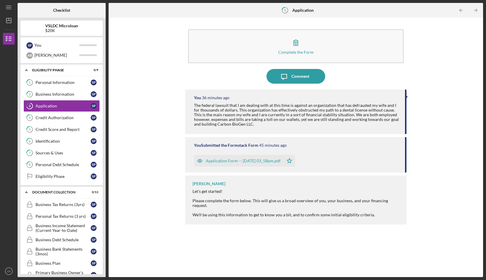
click at [139, 121] on div "Complete the Form Form Icon/Message Comment You 36 minutes ago The federal laws…" at bounding box center [295, 147] width 368 height 253
click at [75, 81] on div "Personal Information" at bounding box center [62, 82] width 55 height 5
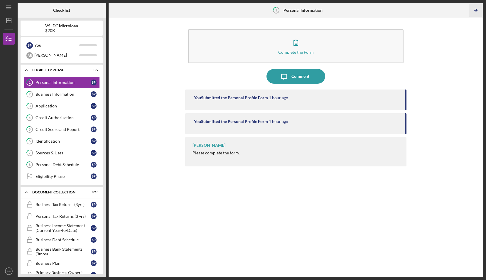
click at [477, 9] on icon "Icon/Table Pagination Arrow" at bounding box center [475, 10] width 13 height 13
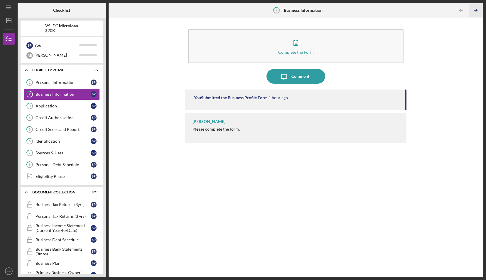
click at [475, 12] on icon "Icon/Table Pagination Arrow" at bounding box center [475, 10] width 13 height 13
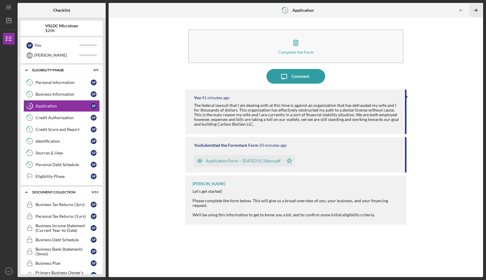
click at [475, 12] on icon "Icon/Table Pagination Arrow" at bounding box center [475, 10] width 13 height 13
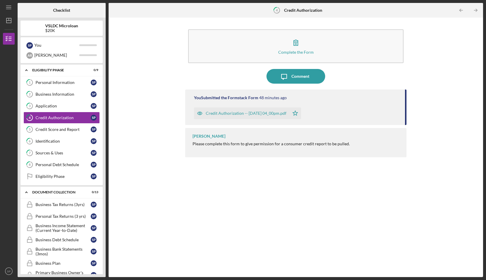
click at [475, 12] on icon "Icon/Table Pagination Arrow" at bounding box center [475, 10] width 13 height 13
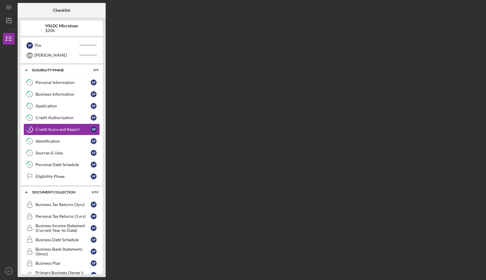
click at [475, 12] on div "Checklist VSLDC Microloan $20K S P You A R [PERSON_NAME] Icon/Expander Eligibil…" at bounding box center [250, 140] width 465 height 274
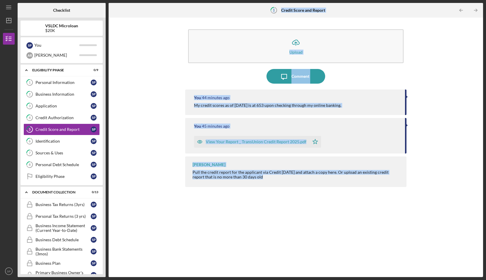
drag, startPoint x: 475, startPoint y: 12, endPoint x: 456, endPoint y: 63, distance: 55.0
click at [456, 63] on div "Icon/Upload Upload Icon/Message Comment You 44 minutes ago My credit scores as …" at bounding box center [295, 147] width 368 height 253
click at [476, 11] on icon "Icon/Table Pagination Arrow" at bounding box center [475, 10] width 13 height 13
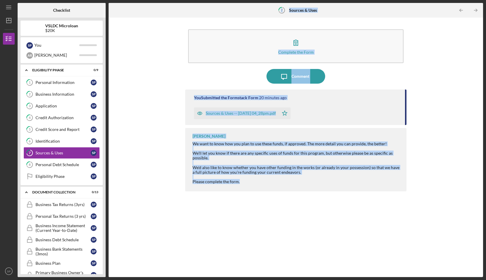
drag, startPoint x: 476, startPoint y: 11, endPoint x: 460, endPoint y: 107, distance: 97.5
click at [447, 134] on div "Complete the Form Form Icon/Message Comment You Submitted the Formstack Form 20…" at bounding box center [295, 147] width 368 height 253
click at [473, 9] on icon "Icon/Table Pagination Arrow" at bounding box center [475, 10] width 13 height 13
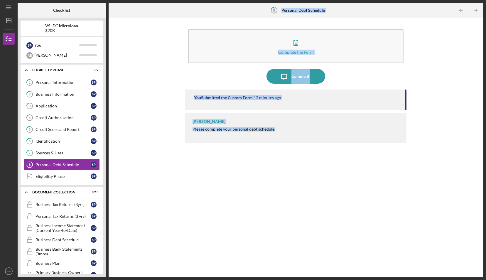
click at [473, 9] on icon "Icon/Table Pagination Arrow" at bounding box center [475, 10] width 13 height 13
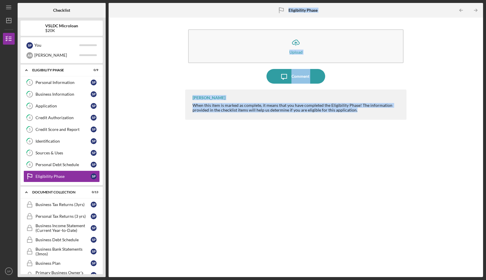
click at [454, 89] on div "Icon/Upload Upload Icon/Message Comment [PERSON_NAME] When this item is marked …" at bounding box center [295, 147] width 368 height 253
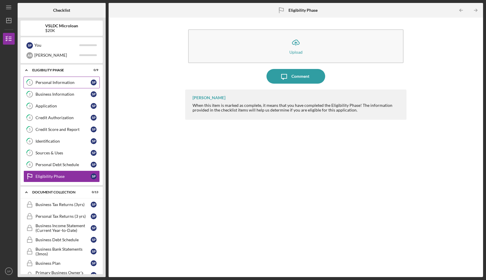
click at [73, 81] on div "Personal Information" at bounding box center [62, 82] width 55 height 5
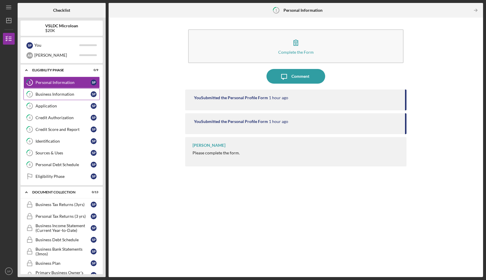
click at [58, 92] on div "Business Information" at bounding box center [62, 94] width 55 height 5
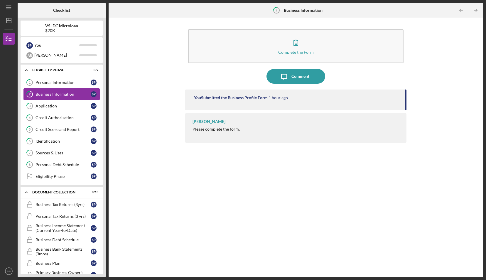
click at [62, 89] on link "2 Business Information S P" at bounding box center [61, 94] width 76 height 12
click at [64, 85] on link "1 Personal Information S P" at bounding box center [61, 83] width 76 height 12
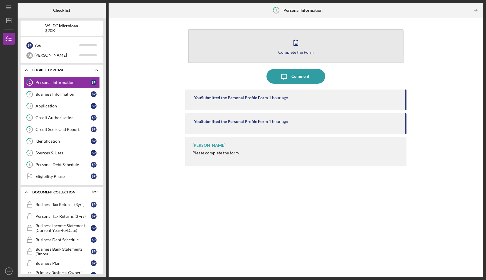
click at [309, 50] on div "Complete the Form" at bounding box center [295, 52] width 35 height 4
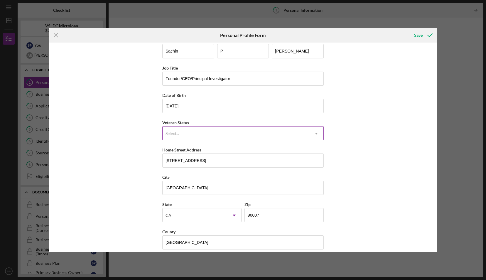
scroll to position [13, 0]
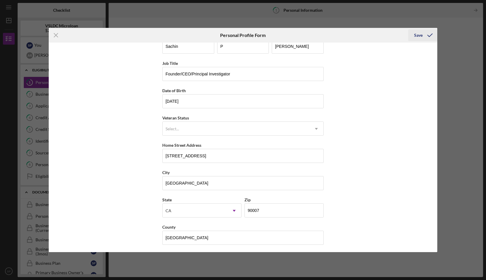
click at [421, 36] on div "Save" at bounding box center [418, 35] width 9 height 12
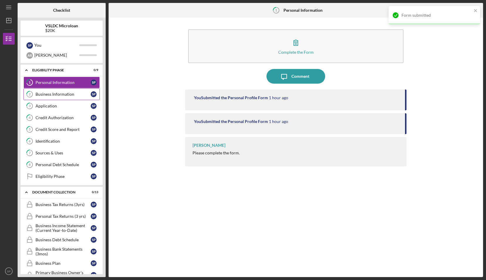
click at [43, 94] on div "Business Information" at bounding box center [62, 94] width 55 height 5
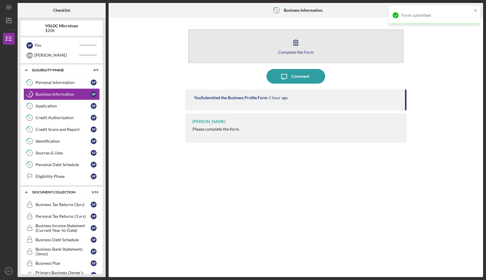
click at [293, 46] on icon "button" at bounding box center [295, 42] width 15 height 15
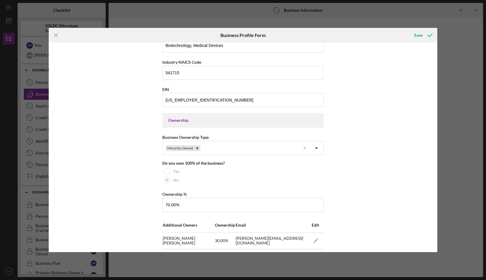
scroll to position [205, 0]
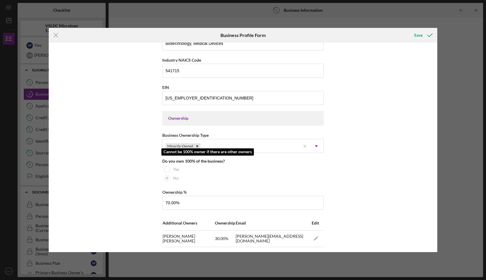
click at [167, 167] on div at bounding box center [167, 169] width 6 height 6
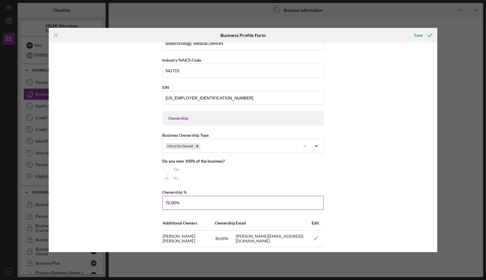
click at [186, 202] on input "70.00%" at bounding box center [242, 203] width 161 height 14
drag, startPoint x: 186, startPoint y: 202, endPoint x: 146, endPoint y: 201, distance: 40.2
click at [146, 201] on div "Business Name Carbon BioGen LLC DBA Business Start Date [DATE] Legal Structure …" at bounding box center [243, 147] width 388 height 209
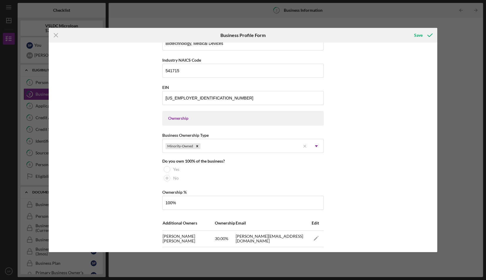
type input "100.00%"
click at [143, 193] on div "Business Name Carbon BioGen LLC DBA Business Start Date [DATE] Legal Structure …" at bounding box center [243, 147] width 388 height 209
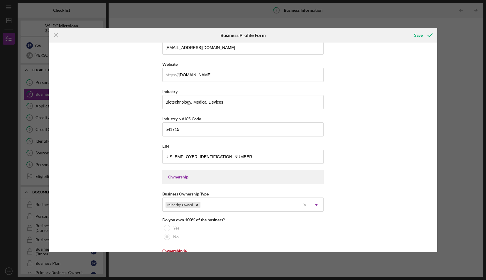
scroll to position [235, 0]
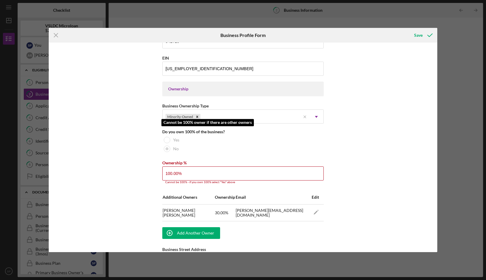
click at [167, 140] on div at bounding box center [167, 140] width 6 height 6
click at [317, 210] on icon "button" at bounding box center [317, 210] width 1 height 1
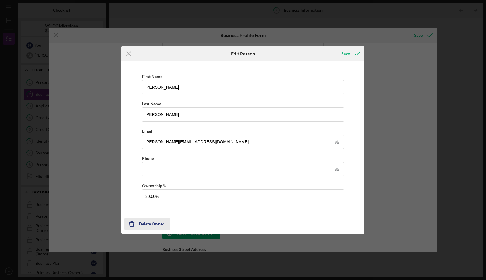
scroll to position [0, 0]
click at [155, 222] on div "Delete Owner" at bounding box center [151, 224] width 25 height 12
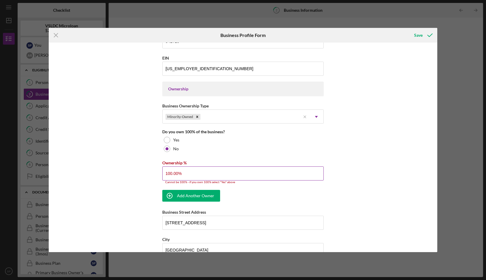
click at [212, 172] on input "100.00%" at bounding box center [242, 173] width 161 height 14
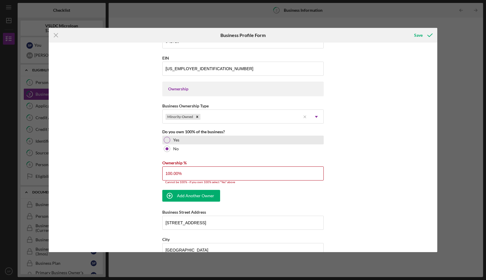
click at [176, 138] on label "Yes" at bounding box center [176, 140] width 6 height 5
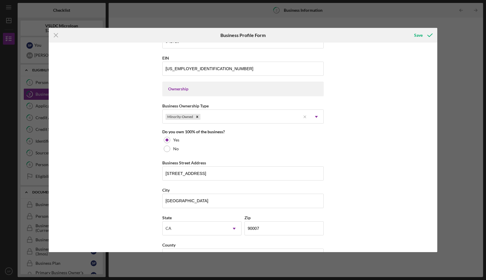
click at [347, 181] on div "Business Name Carbon BioGen LLC DBA Business Start Date [DATE] Legal Structure …" at bounding box center [243, 147] width 388 height 209
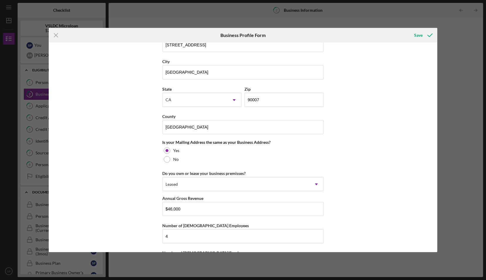
scroll to position [387, 0]
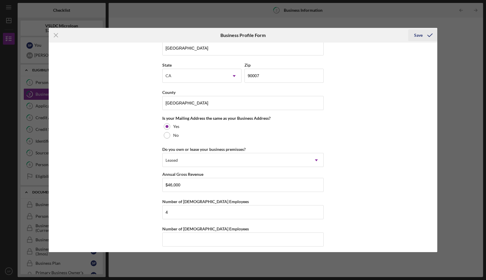
click at [416, 37] on div "Save" at bounding box center [418, 35] width 9 height 12
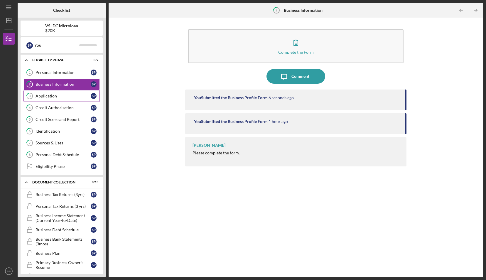
click at [52, 97] on div "Application" at bounding box center [62, 96] width 55 height 5
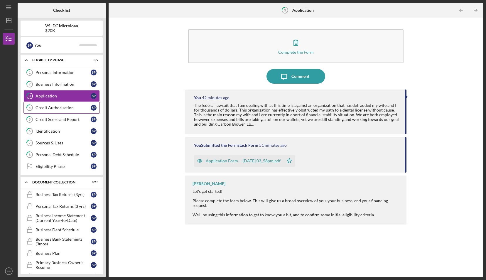
click at [52, 107] on div "Credit Authorization" at bounding box center [62, 107] width 55 height 5
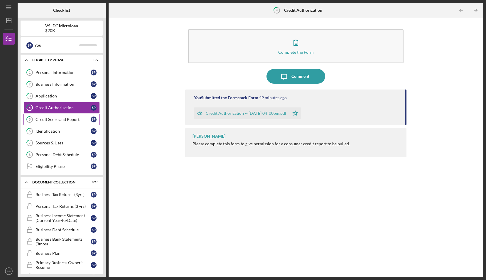
click at [53, 121] on div "Credit Score and Report" at bounding box center [62, 119] width 55 height 5
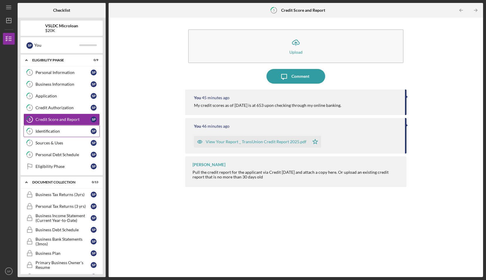
click at [53, 130] on div "Identification" at bounding box center [62, 131] width 55 height 5
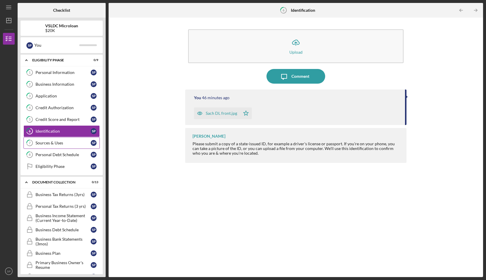
click at [53, 138] on link "7 Sources & Uses S P" at bounding box center [61, 143] width 76 height 12
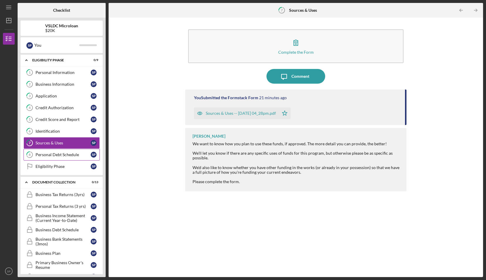
click at [56, 153] on div "Personal Debt Schedule" at bounding box center [62, 154] width 55 height 5
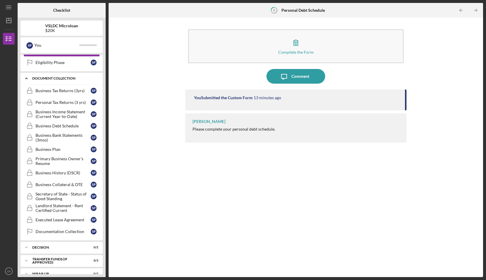
scroll to position [108, 0]
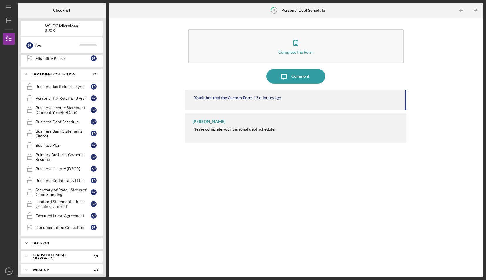
click at [26, 242] on polyline at bounding box center [27, 242] width 2 height 1
click at [26, 239] on icon "Icon/Expander" at bounding box center [27, 243] width 12 height 12
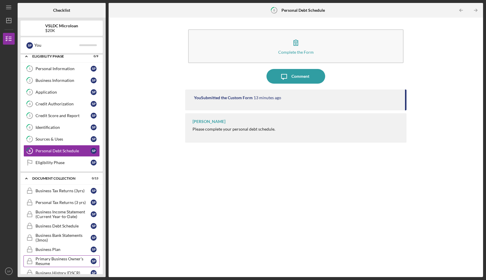
scroll to position [0, 0]
